Goal: Task Accomplishment & Management: Use online tool/utility

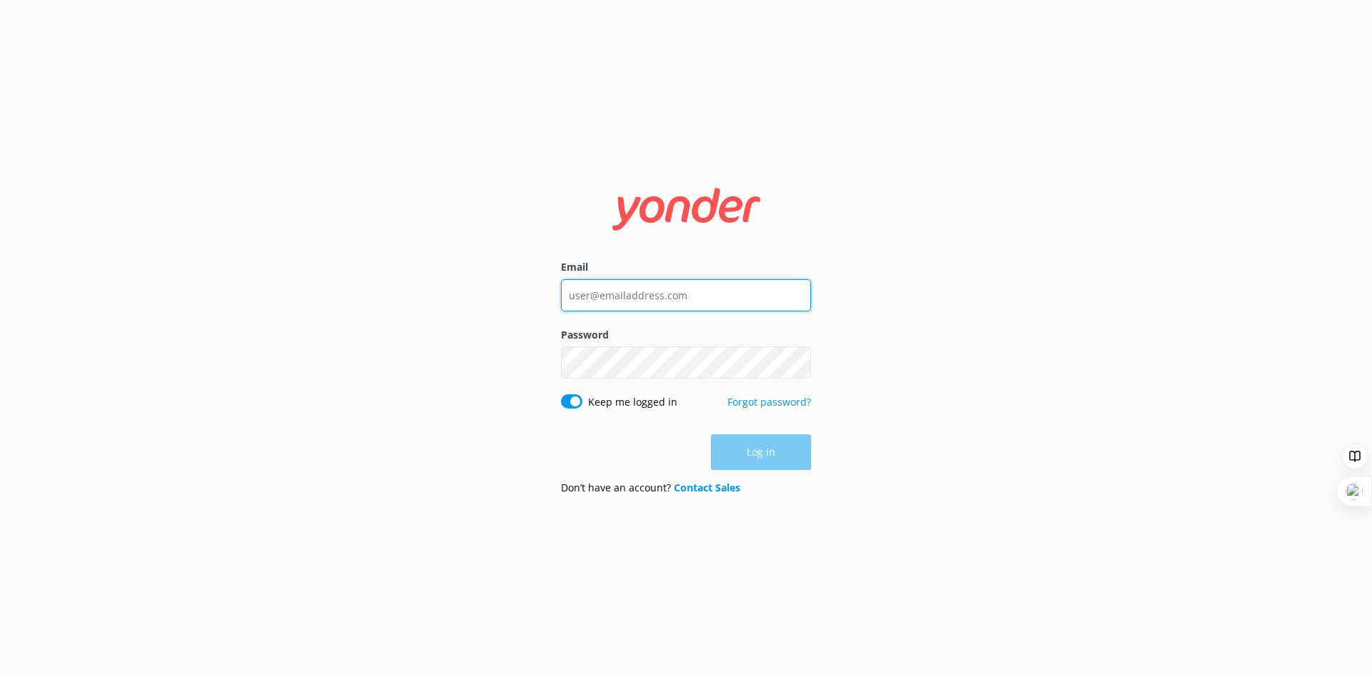
type input "[EMAIL_ADDRESS][DOMAIN_NAME]"
click at [738, 454] on div "Log in" at bounding box center [686, 452] width 250 height 36
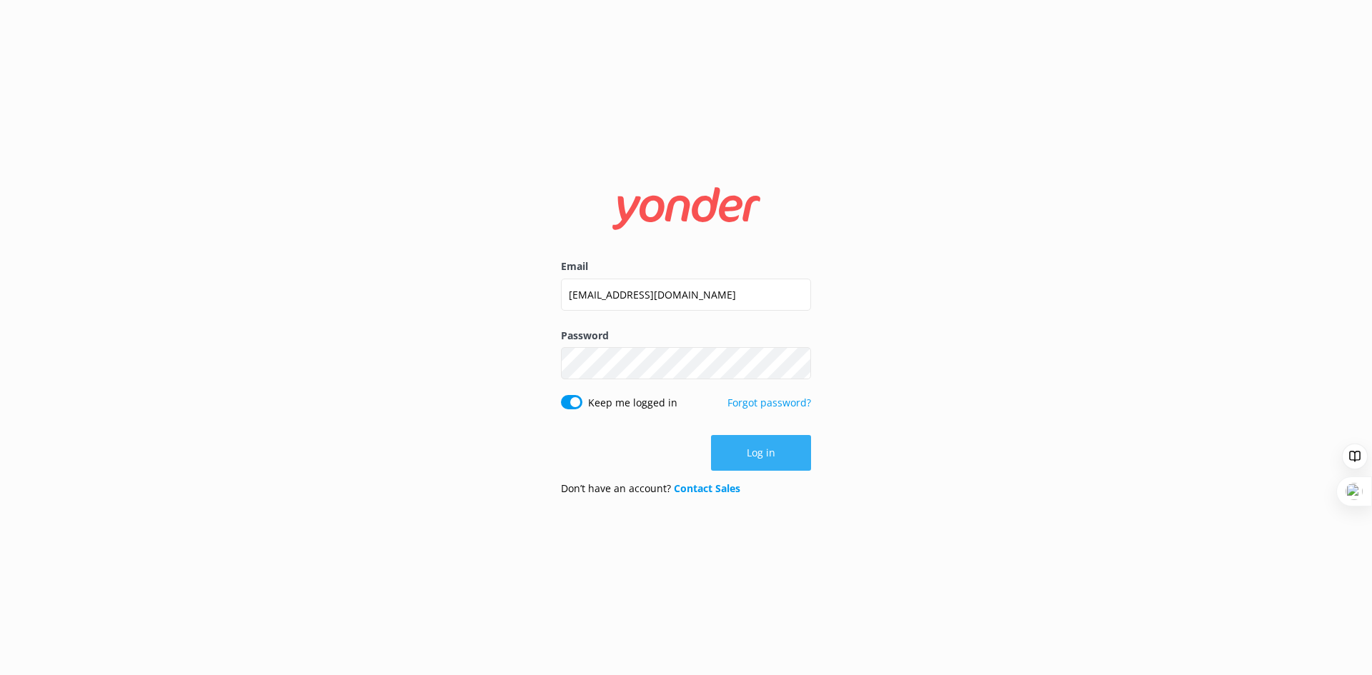
click at [770, 466] on button "Log in" at bounding box center [761, 453] width 100 height 36
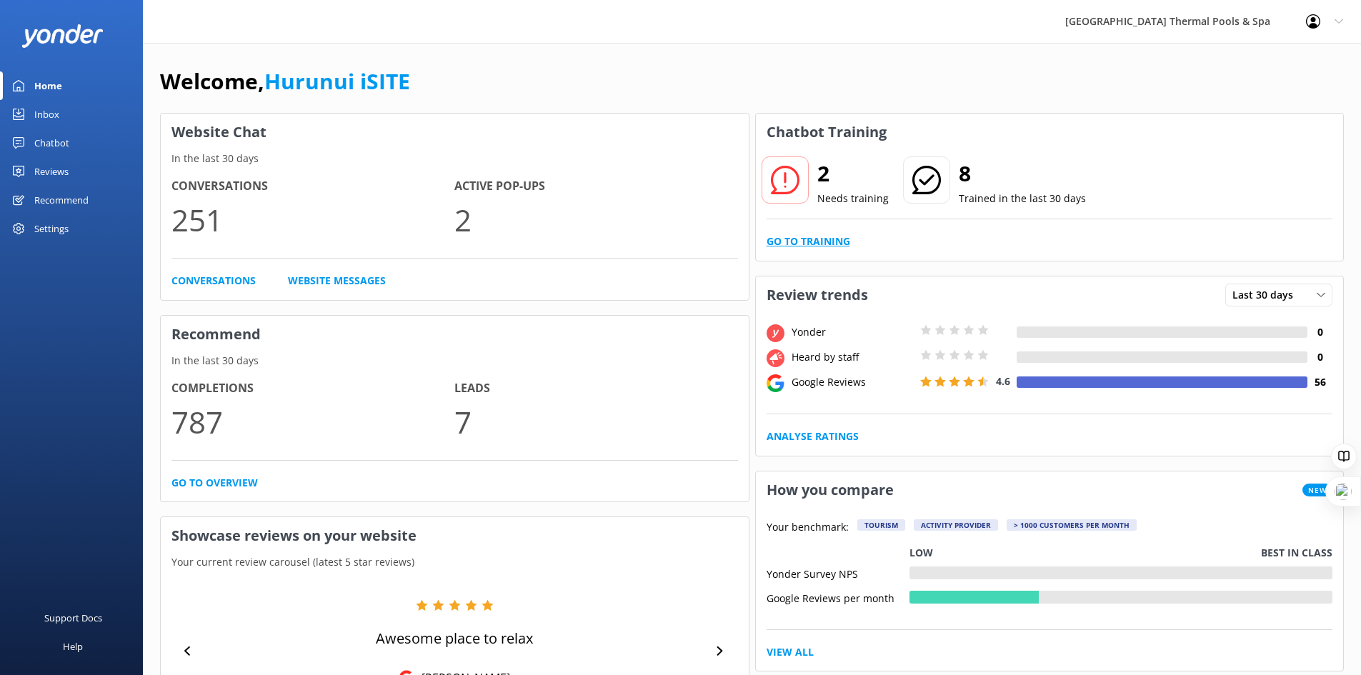
click at [834, 242] on link "Go to Training" at bounding box center [809, 242] width 84 height 16
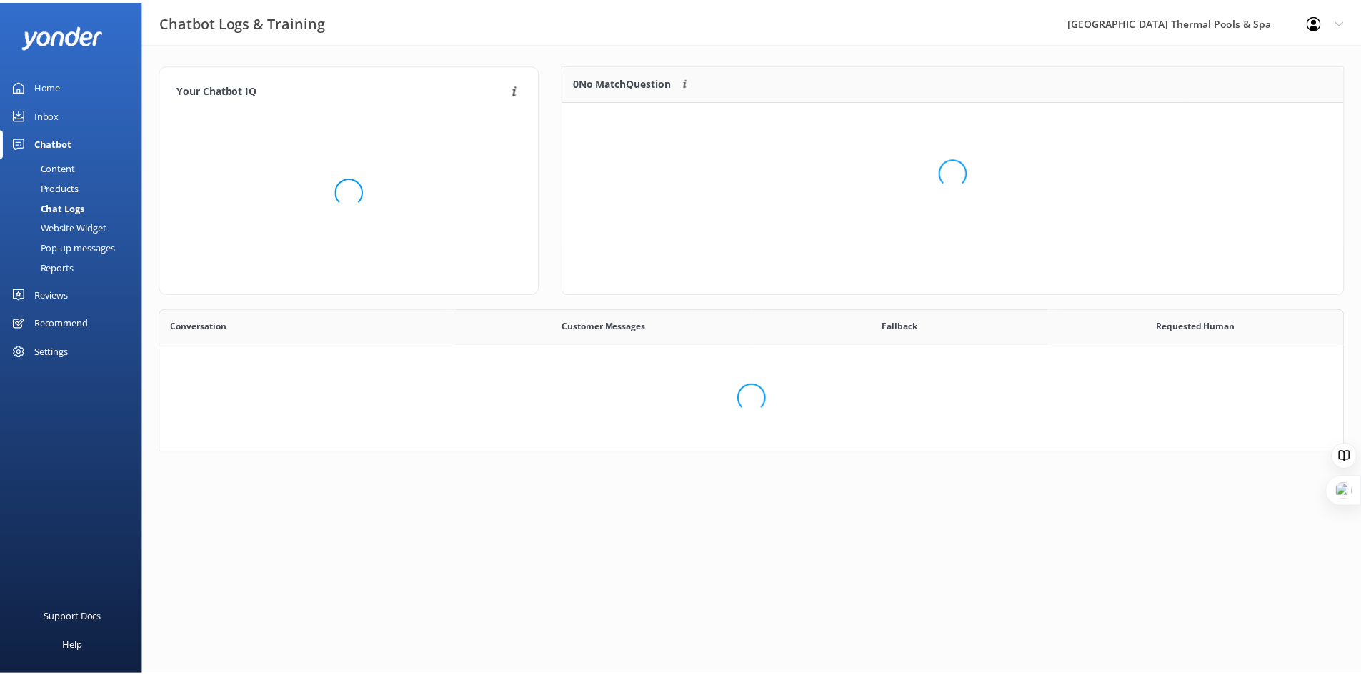
scroll to position [490, 1172]
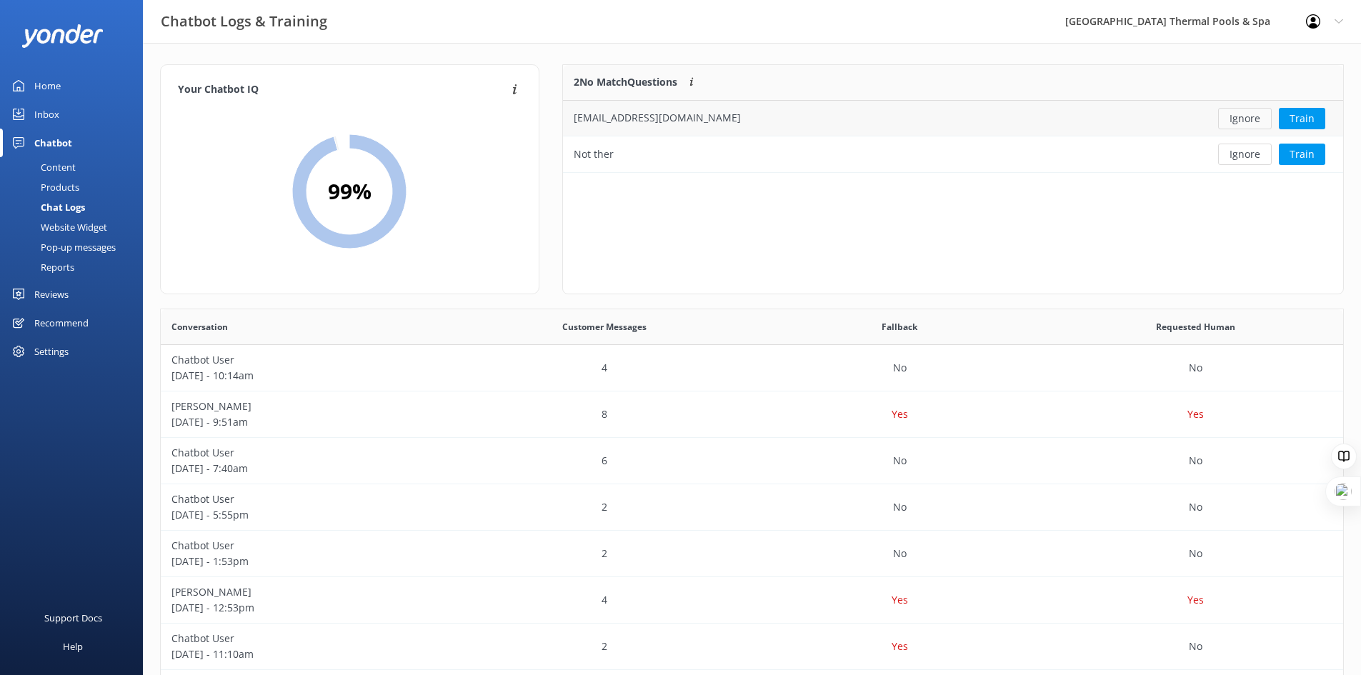
click at [1245, 119] on button "Ignore" at bounding box center [1245, 118] width 54 height 21
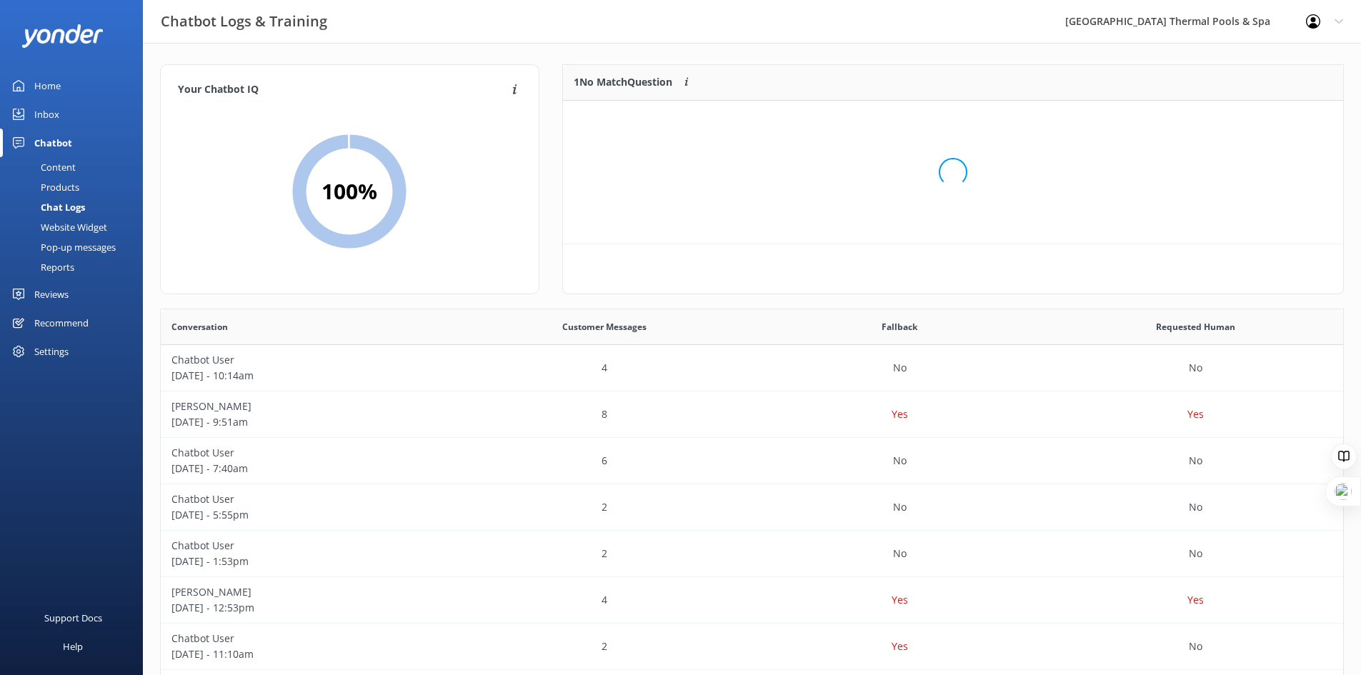
scroll to position [61, 770]
click at [1245, 121] on button "Ignore" at bounding box center [1245, 118] width 54 height 21
